Goal: Find specific page/section: Find specific page/section

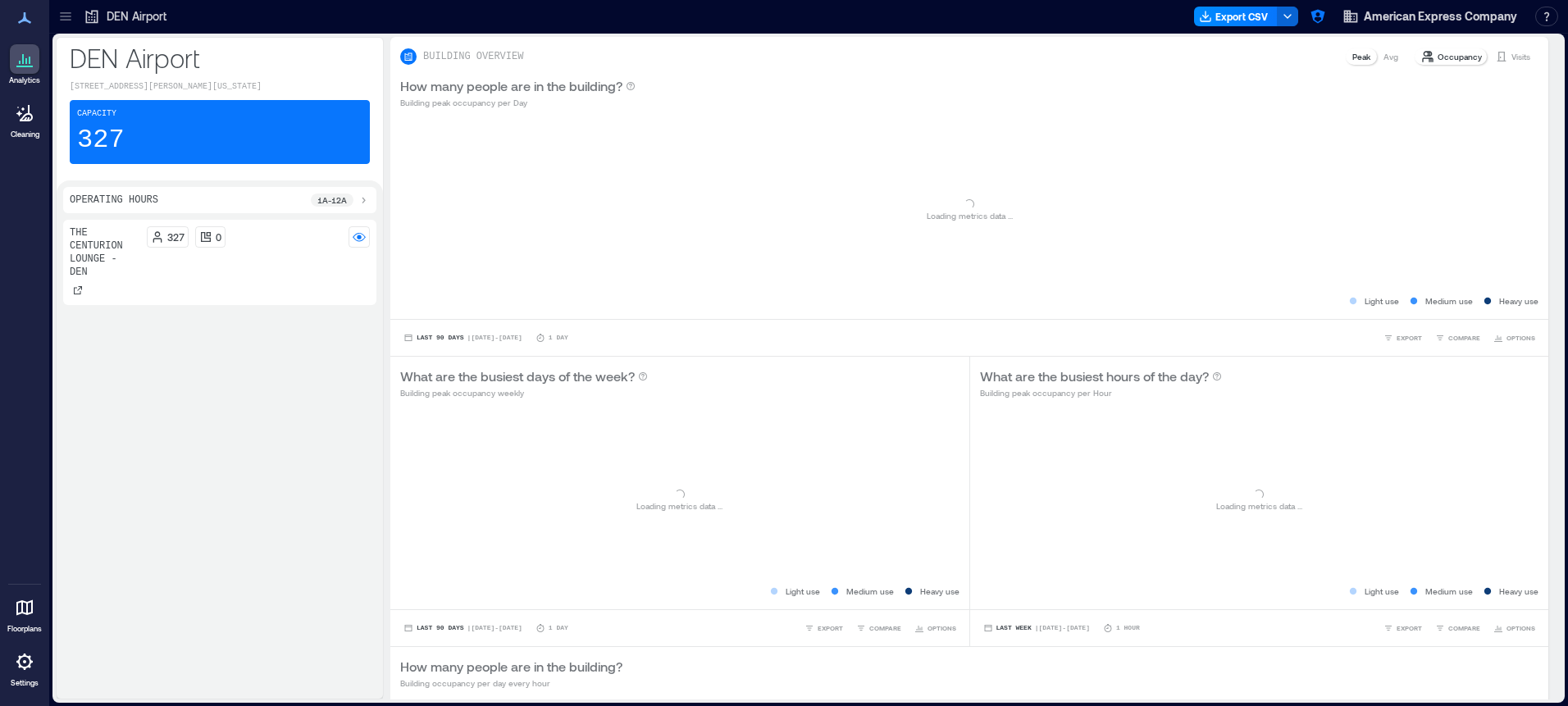
click at [74, 22] on div at bounding box center [65, 16] width 27 height 27
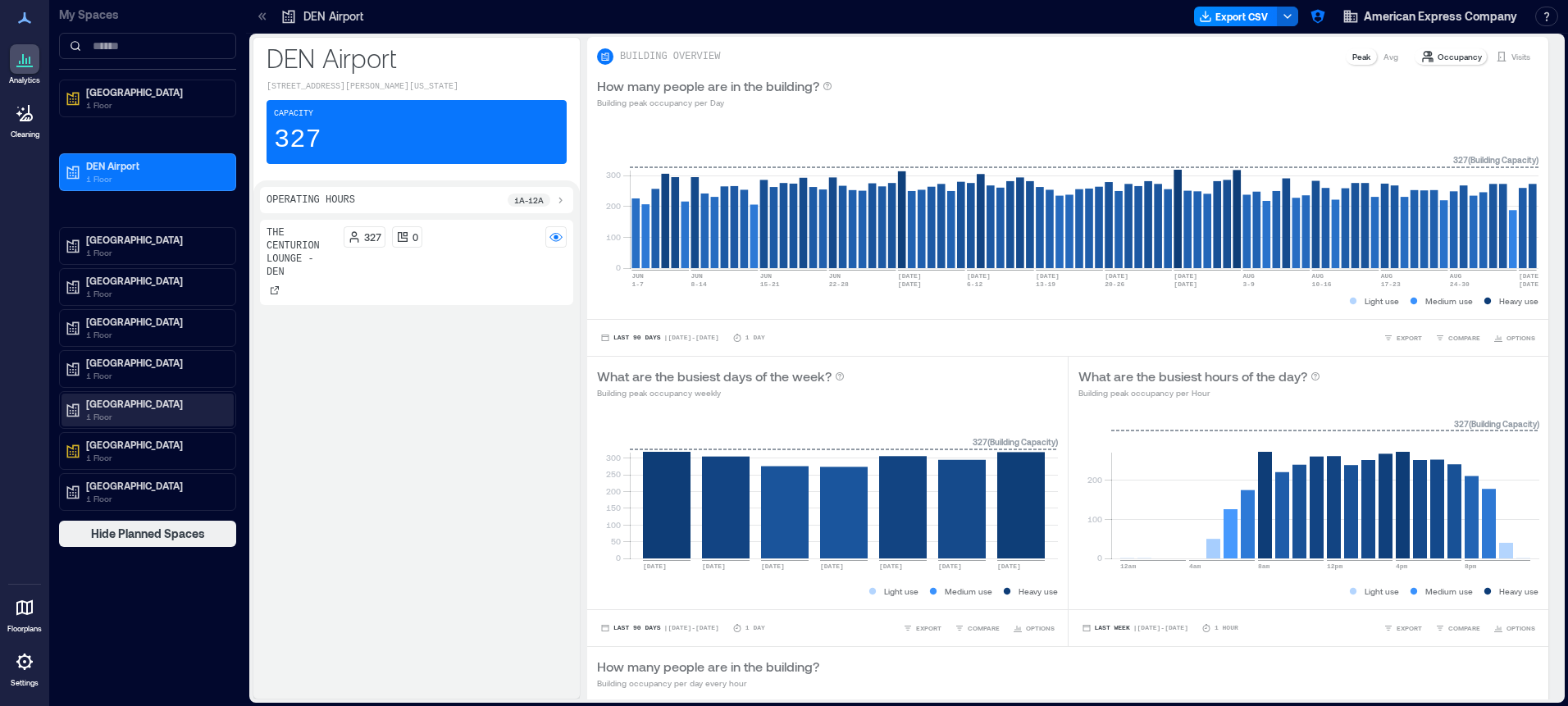
click at [162, 401] on p "[GEOGRAPHIC_DATA]" at bounding box center [154, 402] width 137 height 13
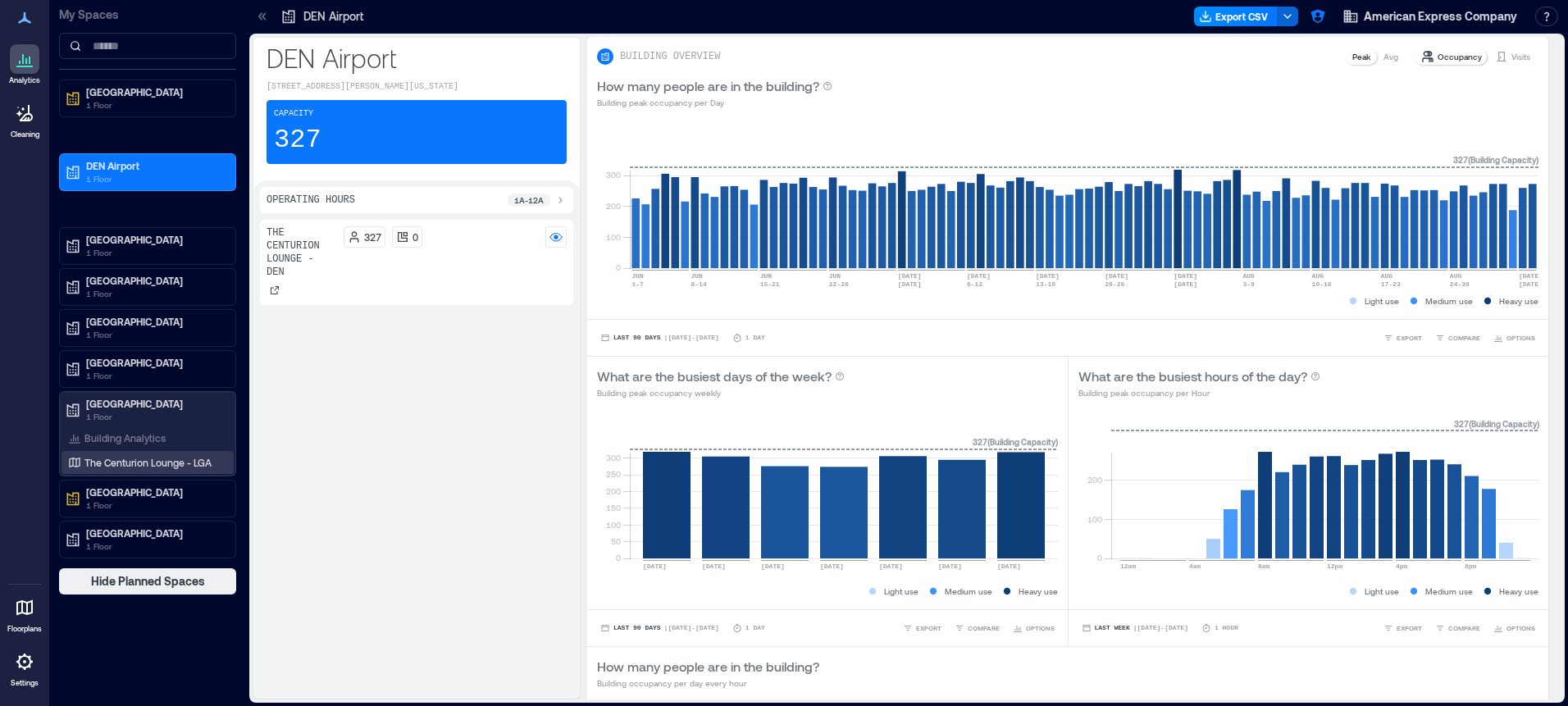
click at [156, 469] on p "The Centurion Lounge - LGA" at bounding box center [147, 462] width 128 height 13
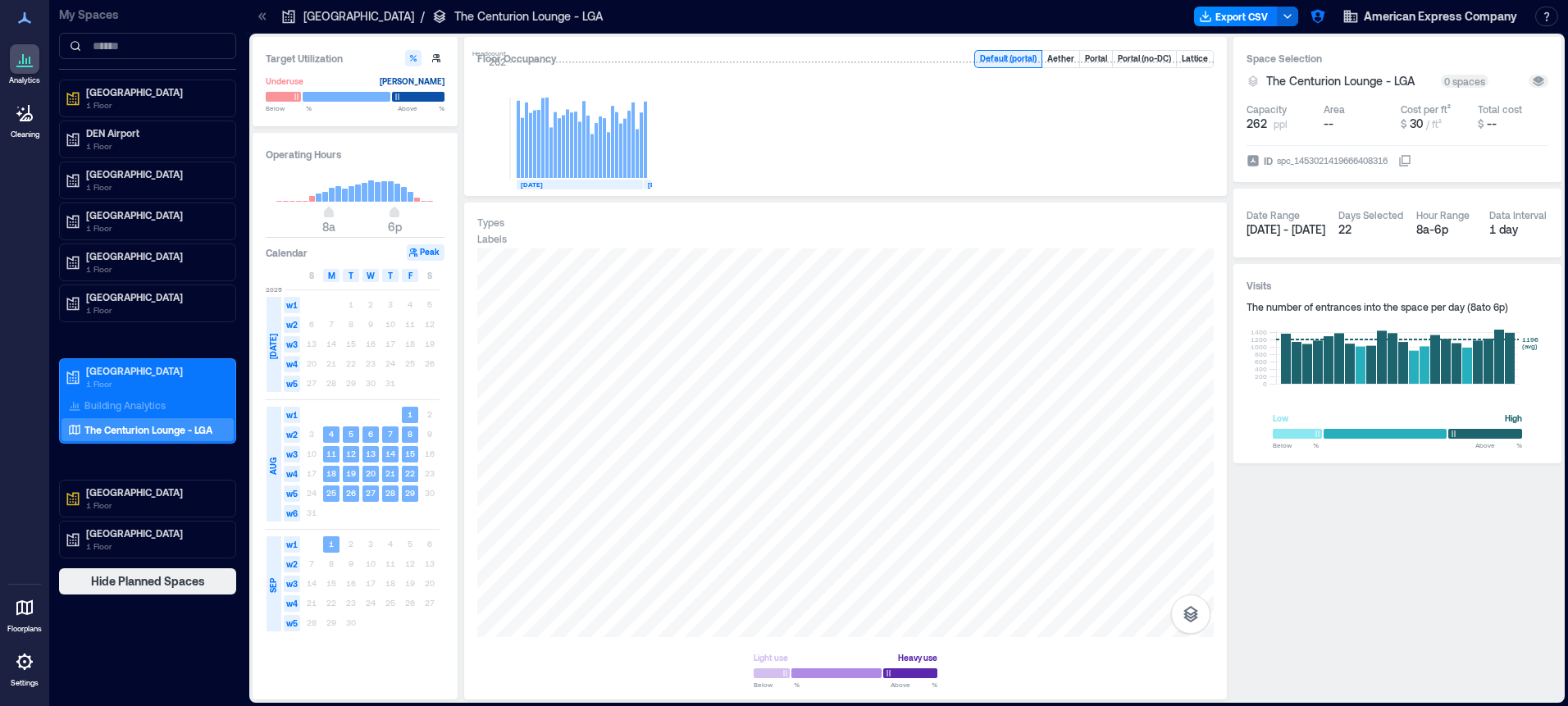
click at [28, 673] on div at bounding box center [25, 662] width 30 height 30
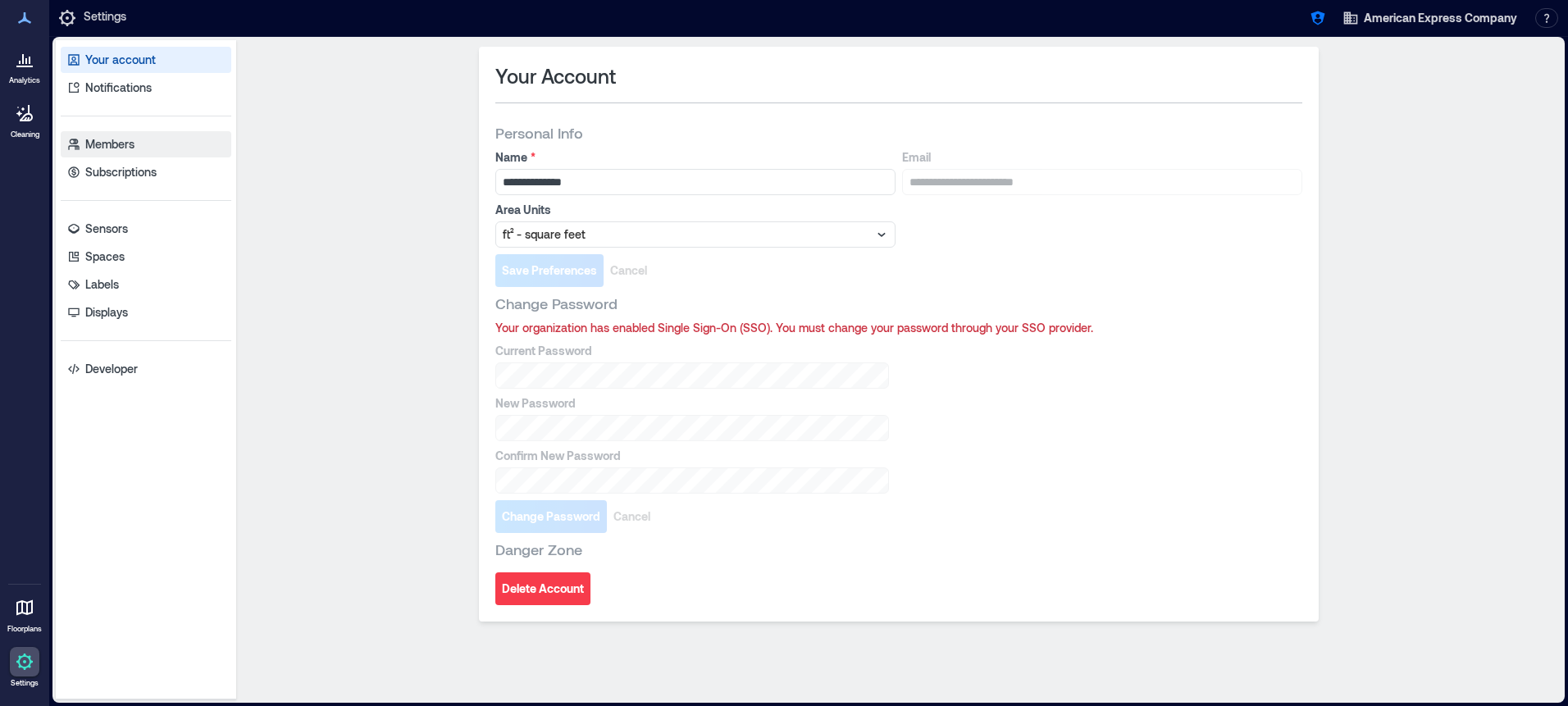
click at [129, 141] on p "Members" at bounding box center [110, 144] width 49 height 17
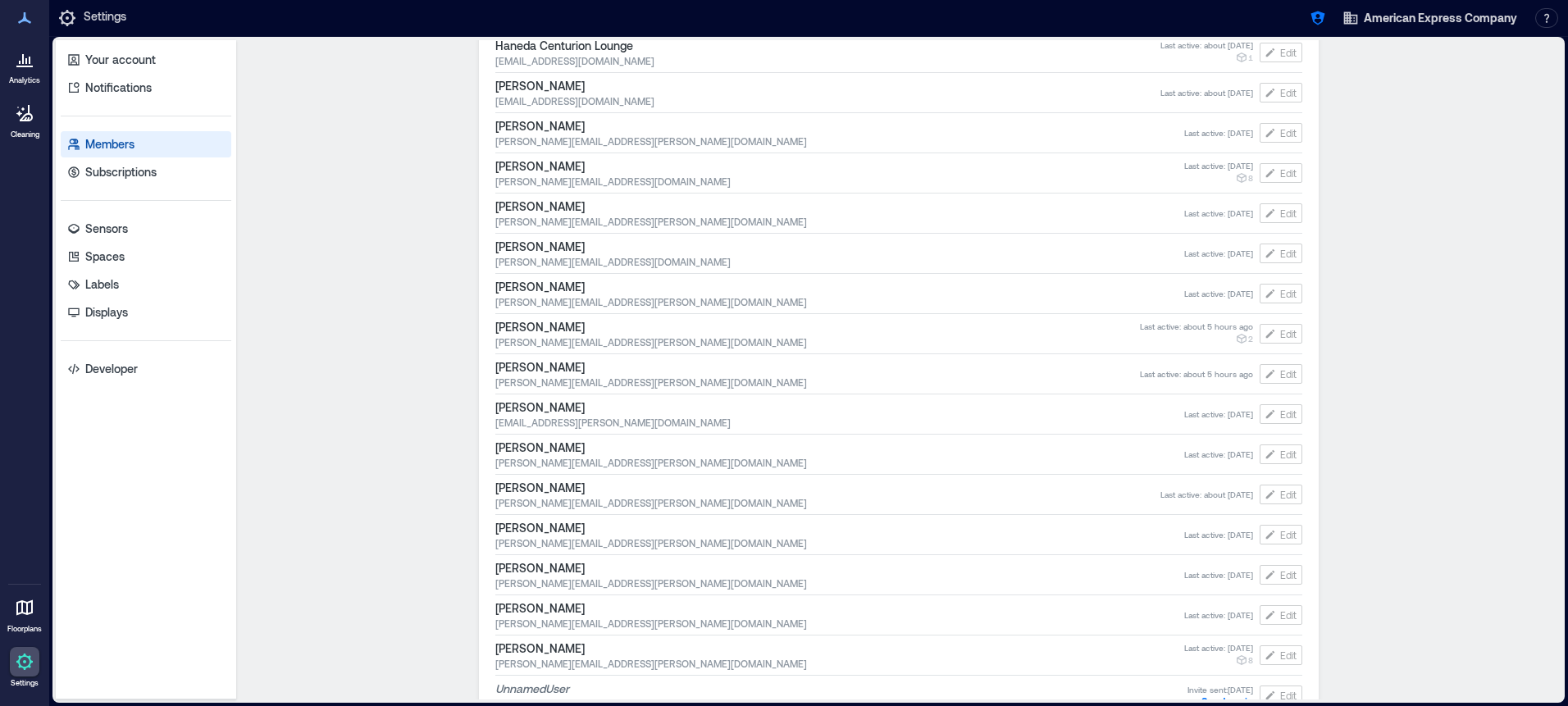
scroll to position [1626, 0]
